Goal: Navigation & Orientation: Find specific page/section

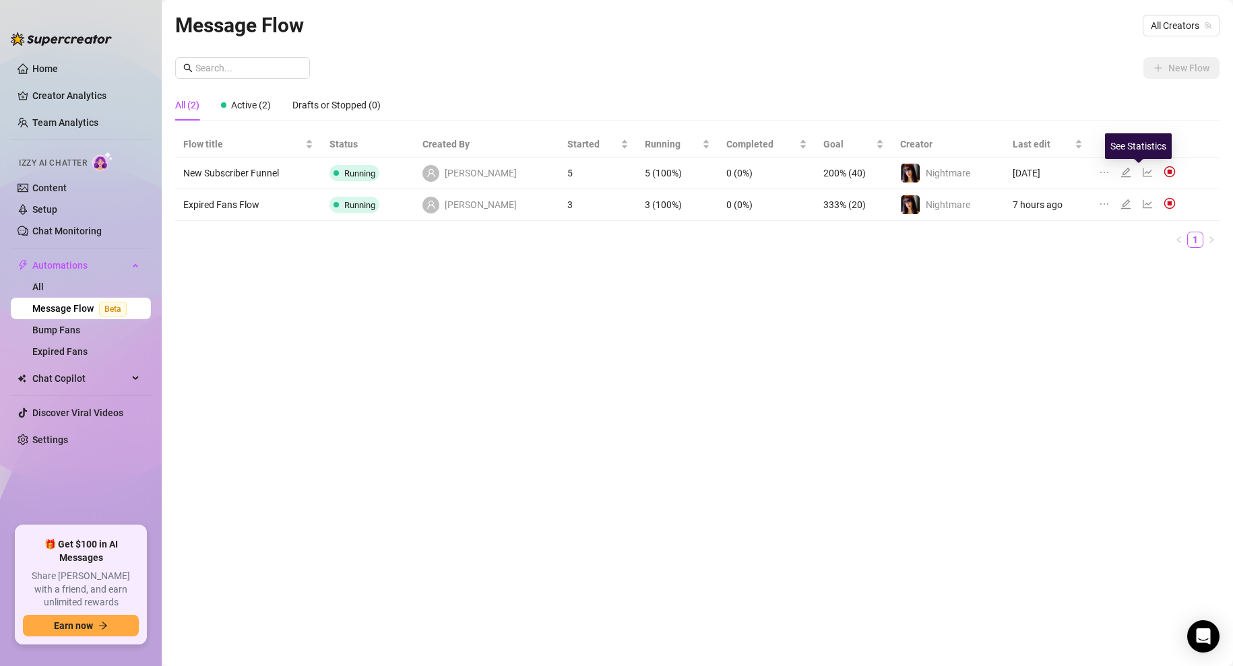
click at [1142, 170] on icon "line-chart" at bounding box center [1147, 172] width 11 height 11
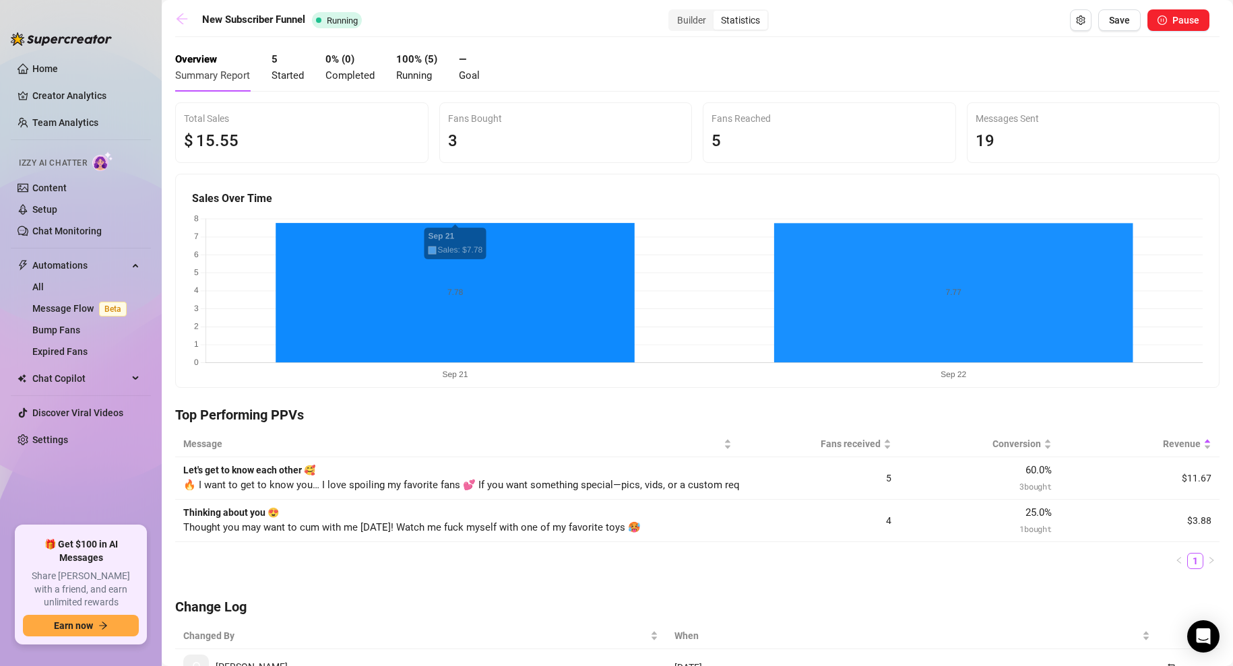
click at [184, 18] on icon "arrow-left" at bounding box center [181, 18] width 13 height 13
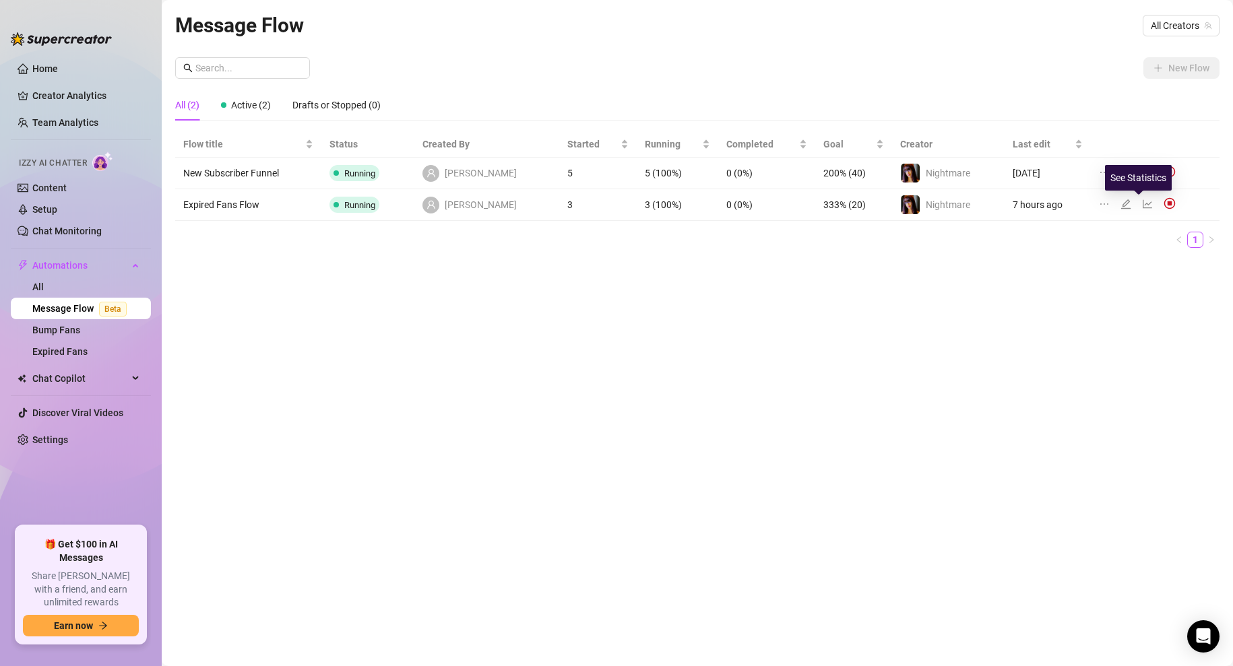
click at [1142, 201] on icon "line-chart" at bounding box center [1147, 204] width 11 height 11
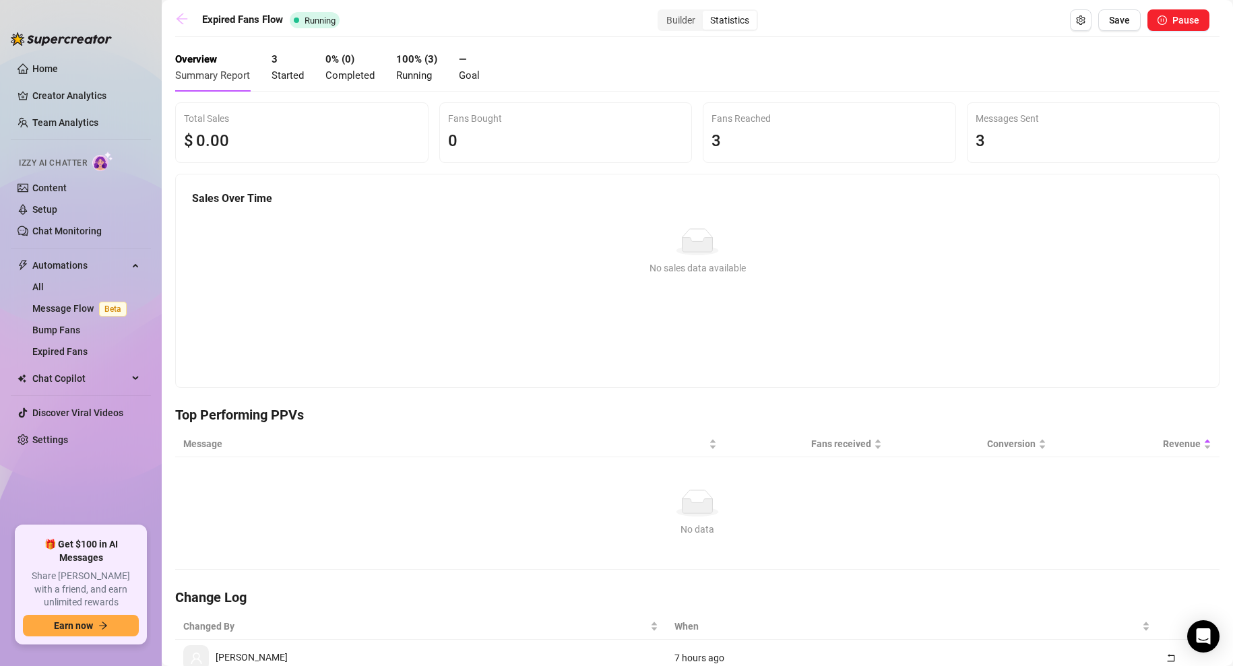
click at [182, 20] on icon "arrow-left" at bounding box center [181, 18] width 13 height 13
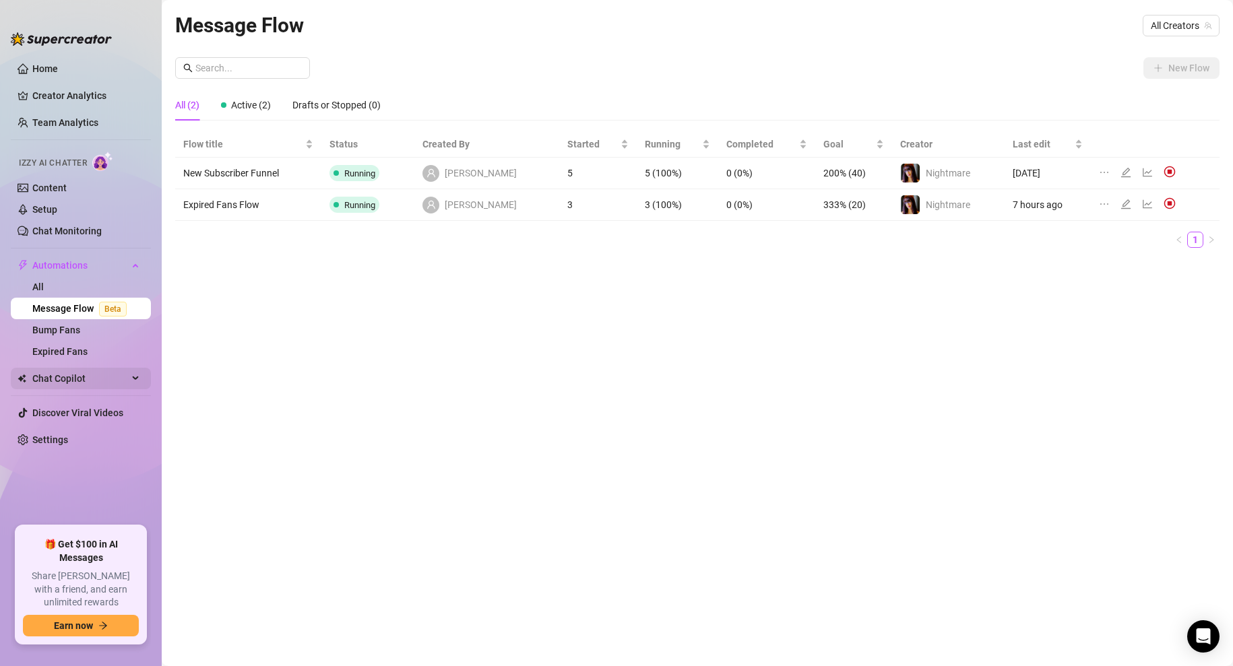
click at [74, 375] on span "Chat Copilot" at bounding box center [80, 379] width 96 height 22
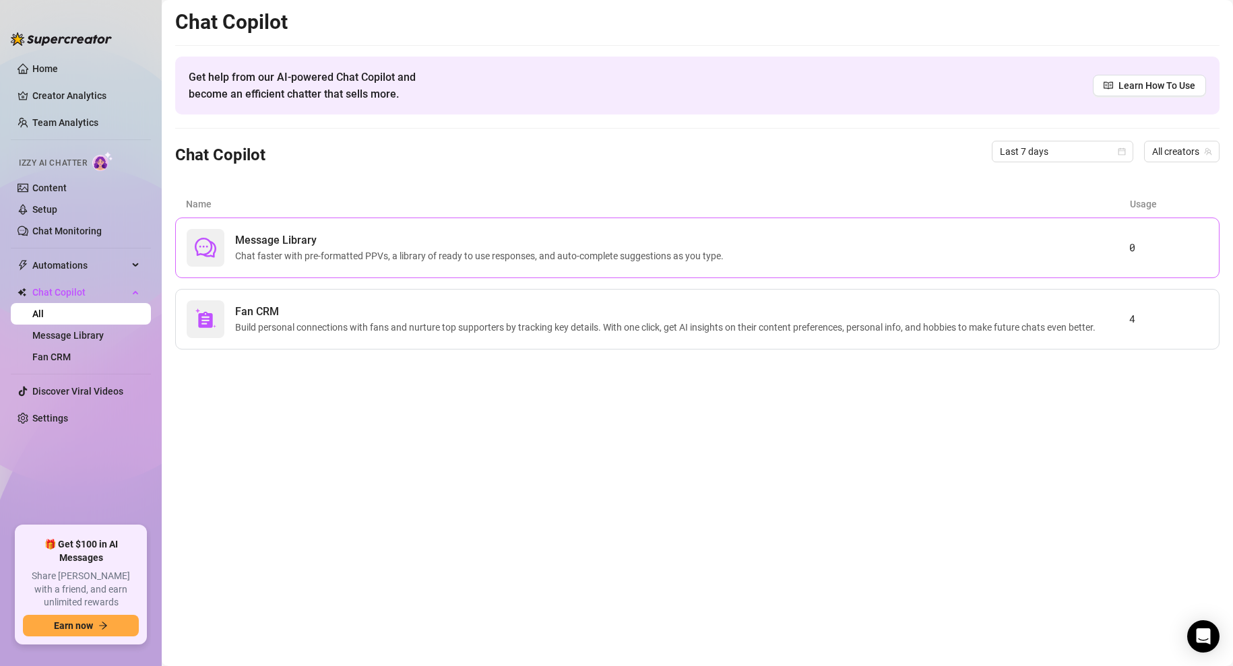
click at [315, 256] on span "Chat faster with pre-formatted PPVs, a library of ready to use responses, and a…" at bounding box center [482, 256] width 494 height 15
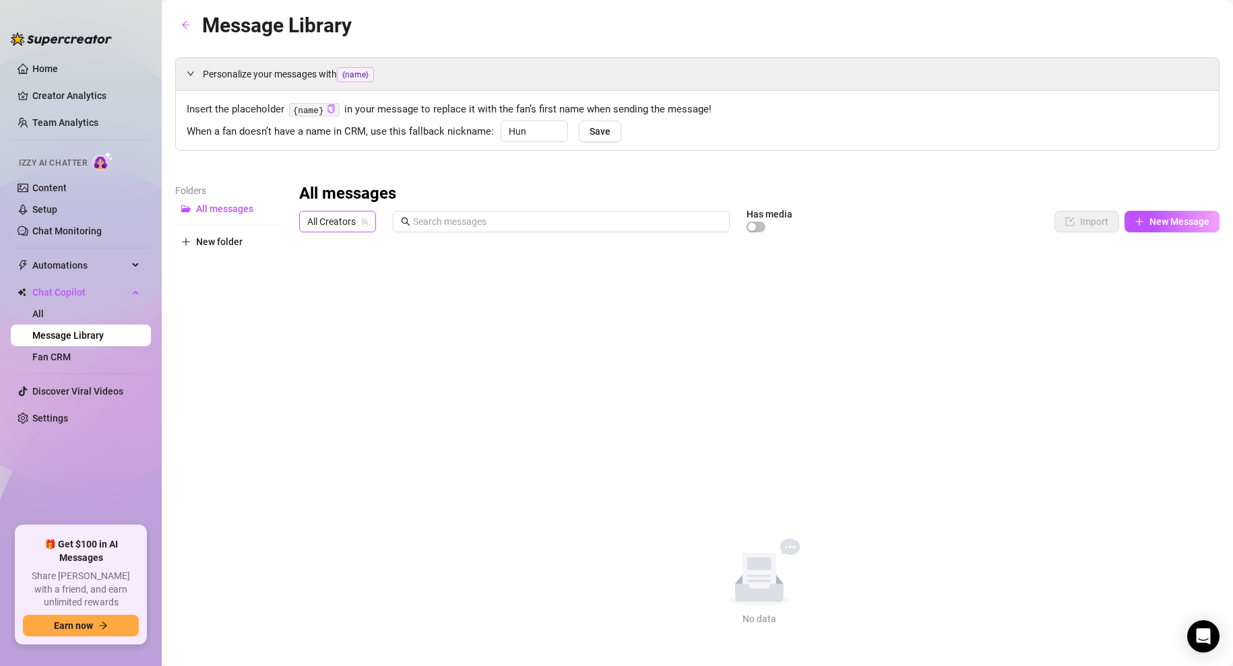
click at [352, 221] on span "All Creators" at bounding box center [337, 222] width 61 height 20
click at [352, 268] on span "Nightmare" at bounding box center [353, 270] width 44 height 15
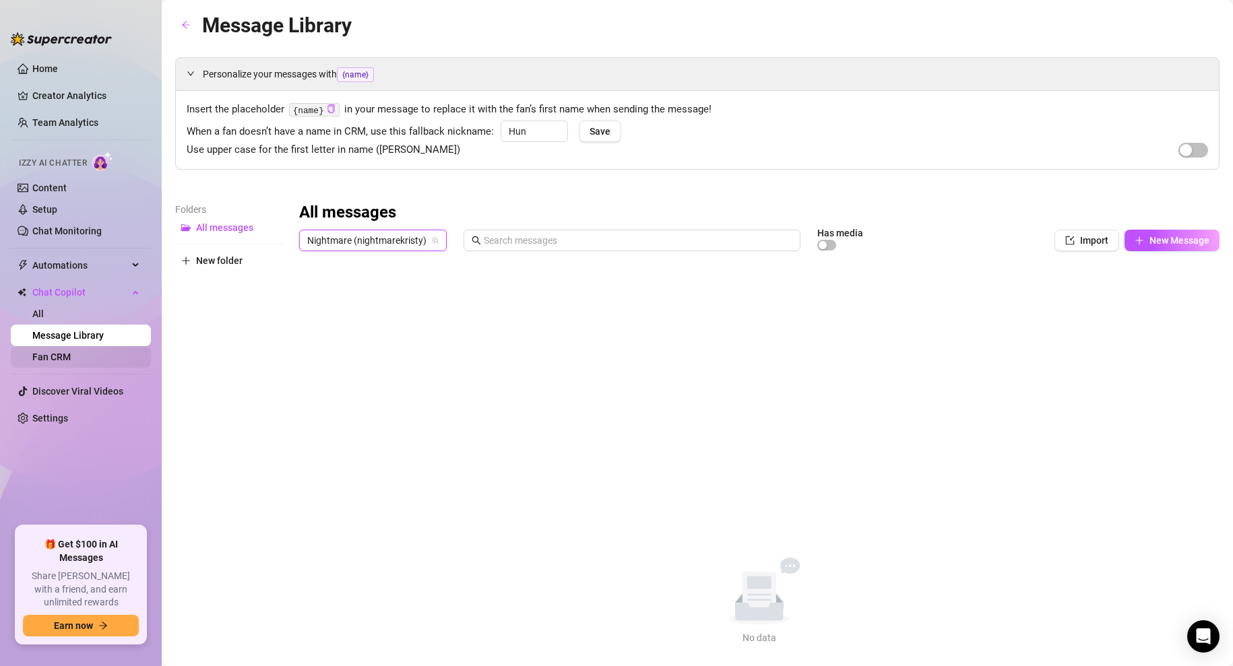
click at [53, 356] on link "Fan CRM" at bounding box center [51, 357] width 38 height 11
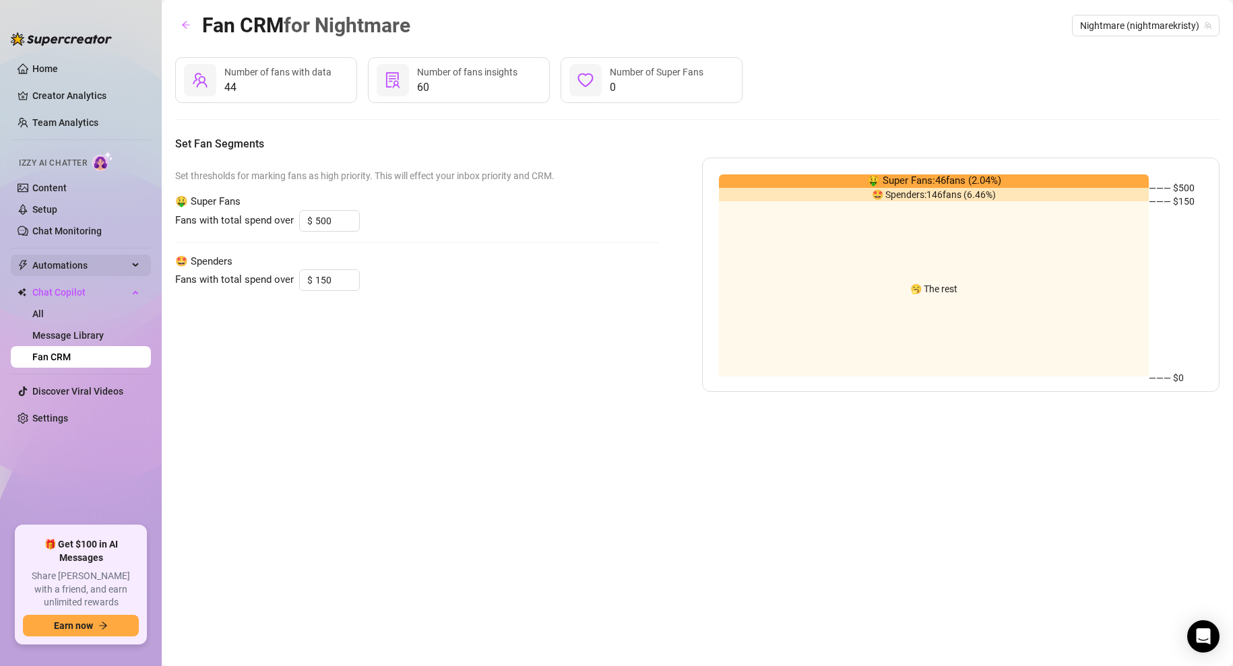
click at [57, 267] on span "Automations" at bounding box center [80, 266] width 96 height 22
